Goal: Task Accomplishment & Management: Use online tool/utility

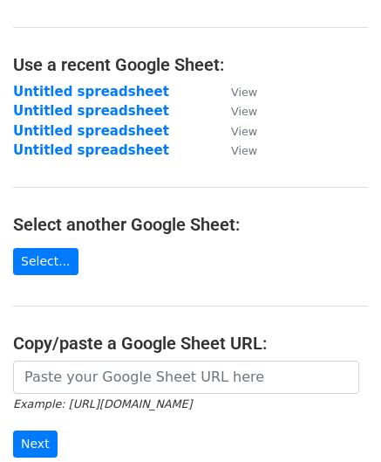
scroll to position [175, 0]
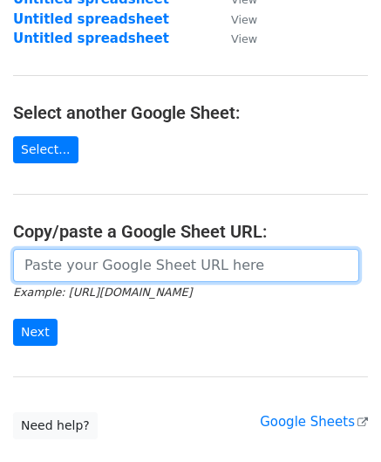
click at [80, 264] on input "url" at bounding box center [186, 265] width 346 height 33
paste input "https://docs.google.com/spreadsheets/d/1h3CEwmOCY2woUfLsTFx9PWN3z_6GsuvpuLVudCg…"
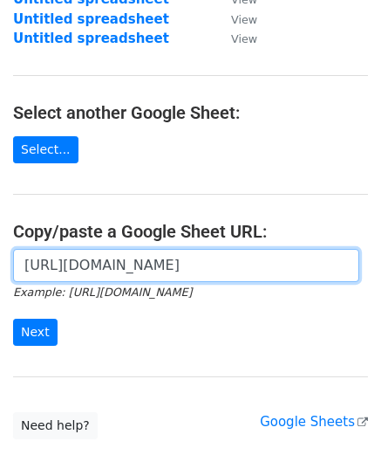
scroll to position [0, 401]
type input "https://docs.google.com/spreadsheets/d/1h3CEwmOCY2woUfLsTFx9PWN3z_6GsuvpuLVudCg…"
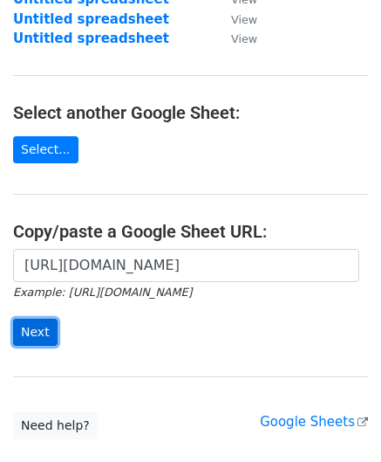
click at [43, 331] on input "Next" at bounding box center [35, 331] width 45 height 27
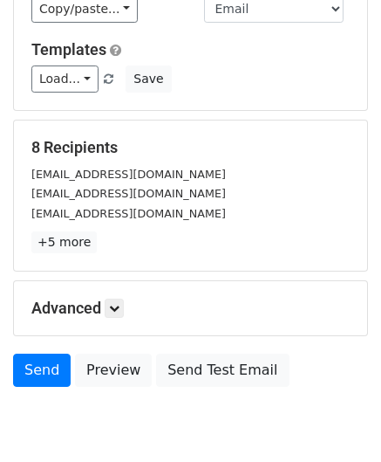
scroll to position [282, 0]
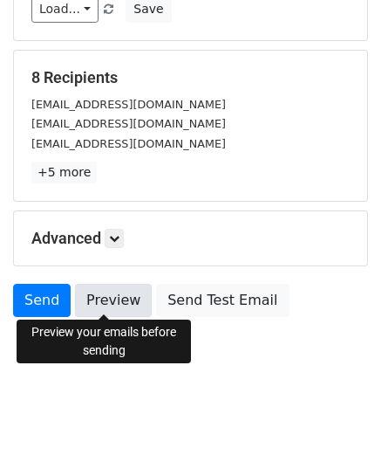
click at [119, 296] on link "Preview" at bounding box center [113, 300] width 77 height 33
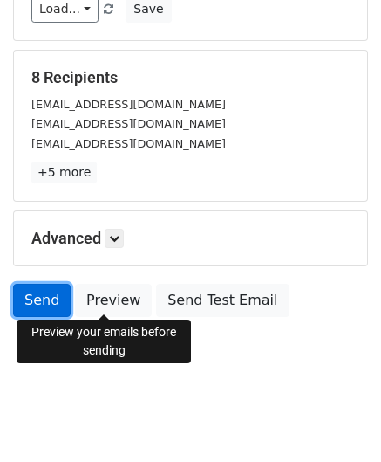
click at [47, 309] on link "Send" at bounding box center [42, 300] width 58 height 33
